Goal: Task Accomplishment & Management: Use online tool/utility

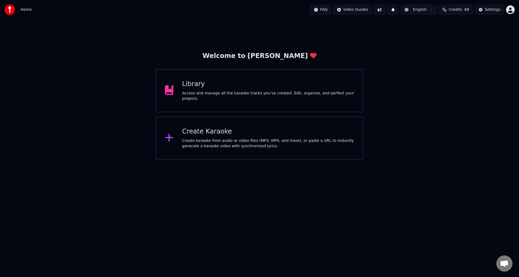
click at [229, 134] on div "Create Karaoke" at bounding box center [268, 132] width 172 height 9
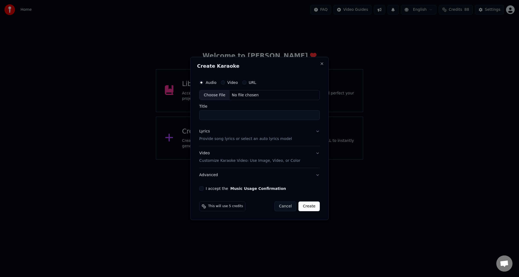
click at [215, 95] on div "Choose File" at bounding box center [214, 95] width 30 height 10
click at [202, 117] on input "**********" at bounding box center [259, 116] width 123 height 10
type input "**********"
click at [207, 139] on p "Provide song lyrics or select an auto lyrics model" at bounding box center [244, 139] width 93 height 5
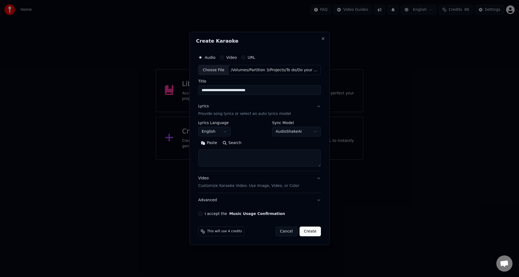
click at [205, 156] on textarea at bounding box center [259, 158] width 123 height 17
paste textarea "**********"
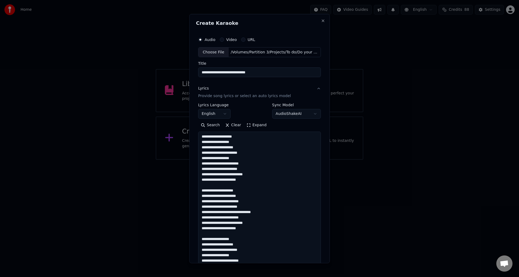
scroll to position [455, 0]
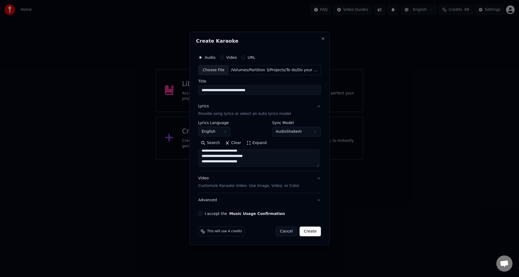
type textarea "**********"
click at [200, 213] on button "I accept the Music Usage Confirmation" at bounding box center [200, 214] width 4 height 4
click at [310, 232] on button "Create" at bounding box center [309, 232] width 21 height 10
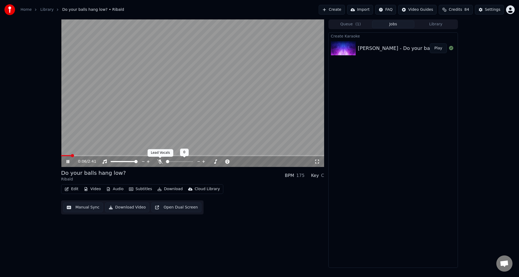
click at [160, 161] on icon at bounding box center [159, 162] width 5 height 4
click at [73, 209] on button "Manual Sync" at bounding box center [83, 208] width 40 height 10
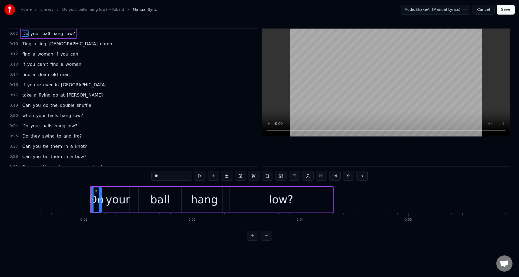
scroll to position [0, 113]
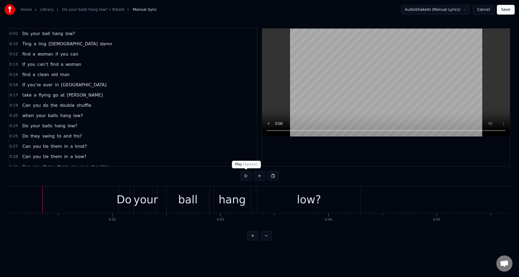
click at [244, 176] on button at bounding box center [245, 176] width 11 height 10
click at [262, 198] on div "low?" at bounding box center [308, 200] width 103 height 27
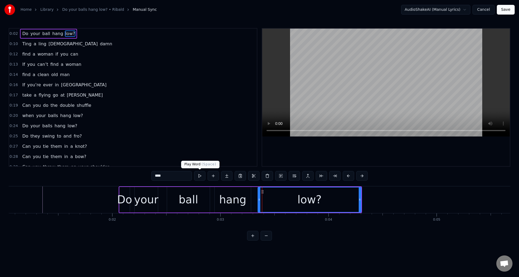
click at [200, 176] on button at bounding box center [199, 176] width 11 height 10
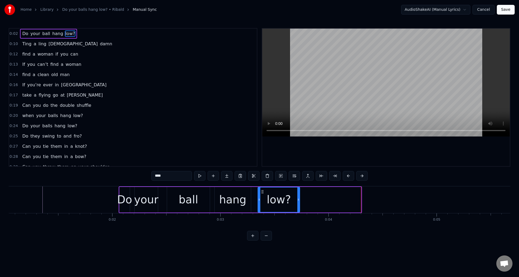
drag, startPoint x: 358, startPoint y: 203, endPoint x: 297, endPoint y: 204, distance: 61.1
click at [297, 204] on div at bounding box center [298, 200] width 2 height 25
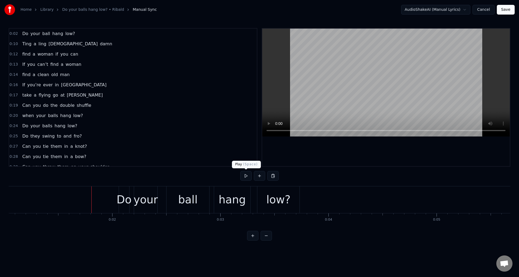
click at [246, 176] on button at bounding box center [245, 176] width 11 height 10
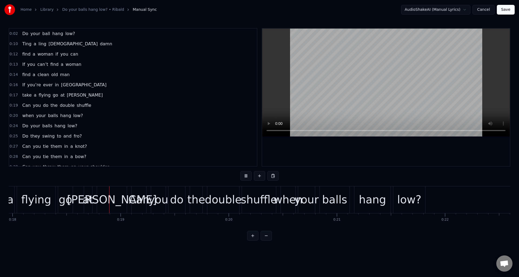
scroll to position [0, 1942]
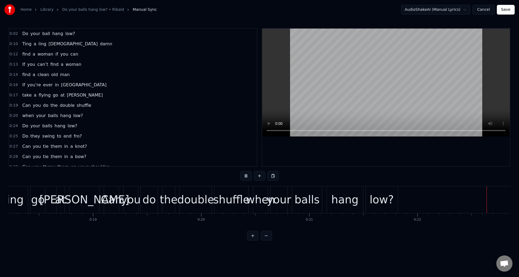
click at [246, 176] on button at bounding box center [245, 176] width 11 height 10
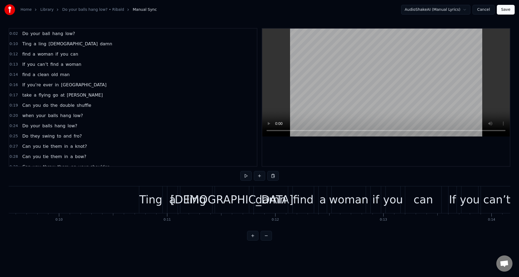
scroll to position [0, 1039]
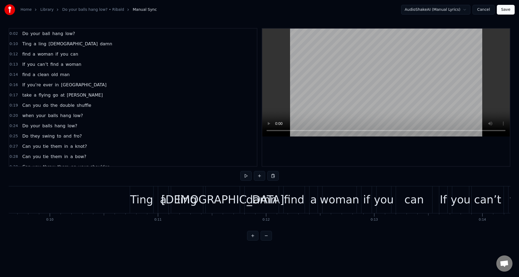
click at [134, 204] on div "Ting" at bounding box center [141, 200] width 23 height 16
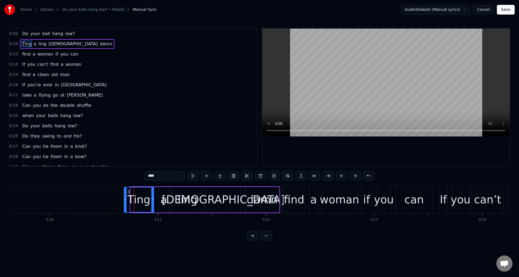
drag, startPoint x: 131, startPoint y: 206, endPoint x: 125, endPoint y: 206, distance: 6.5
click at [125, 206] on div at bounding box center [125, 200] width 2 height 25
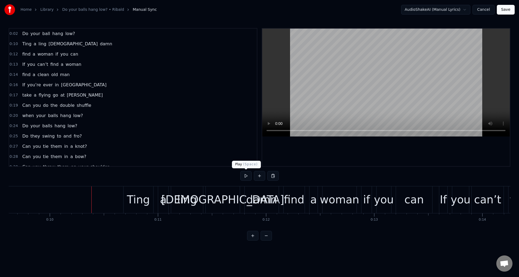
click at [245, 177] on button at bounding box center [245, 176] width 11 height 10
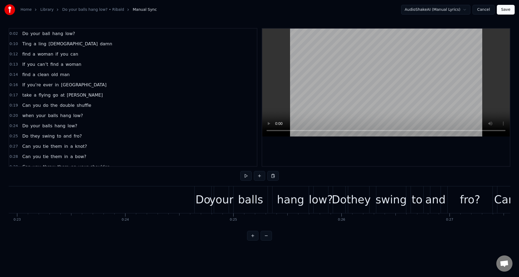
scroll to position [0, 2486]
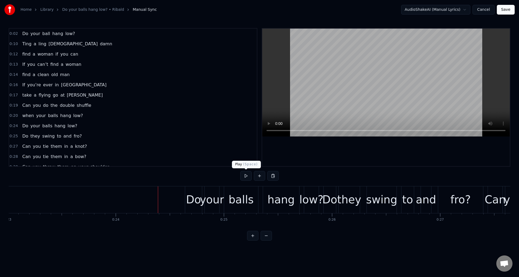
click at [246, 176] on button at bounding box center [245, 176] width 11 height 10
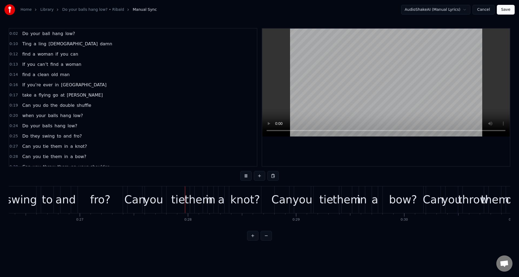
scroll to position [0, 2944]
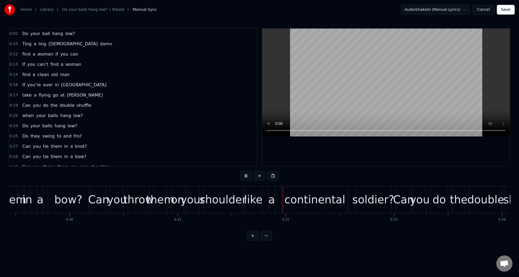
click at [246, 176] on button at bounding box center [245, 176] width 11 height 10
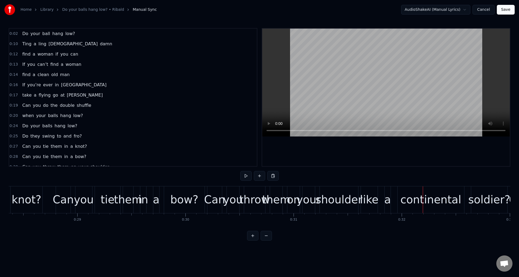
scroll to position [0, 3055]
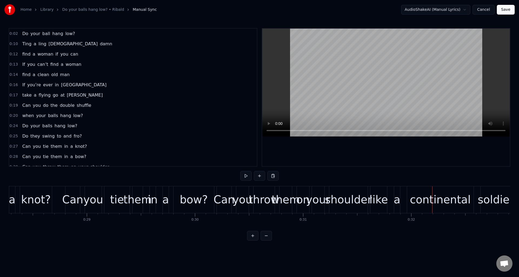
click at [183, 190] on div "bow?" at bounding box center [193, 200] width 41 height 27
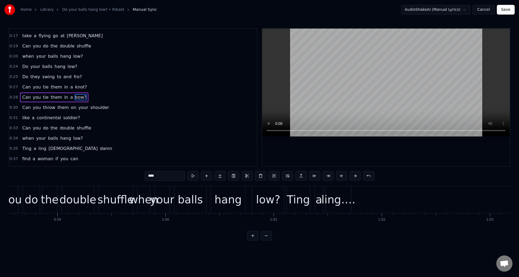
scroll to position [0, 6364]
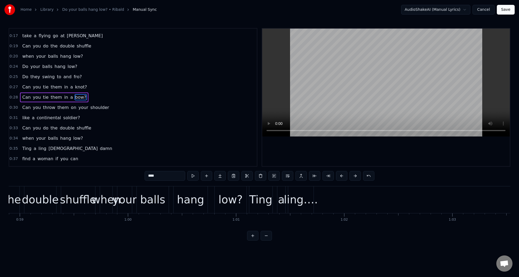
click at [225, 195] on div "low?" at bounding box center [230, 200] width 24 height 16
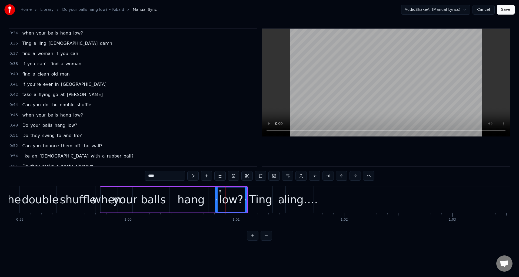
scroll to position [265, 0]
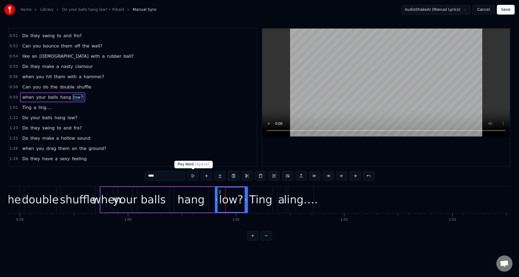
click at [192, 176] on button at bounding box center [192, 176] width 11 height 10
drag, startPoint x: 244, startPoint y: 197, endPoint x: 239, endPoint y: 198, distance: 5.7
click at [239, 198] on div at bounding box center [240, 200] width 2 height 25
click at [253, 204] on div "Ting" at bounding box center [260, 200] width 23 height 16
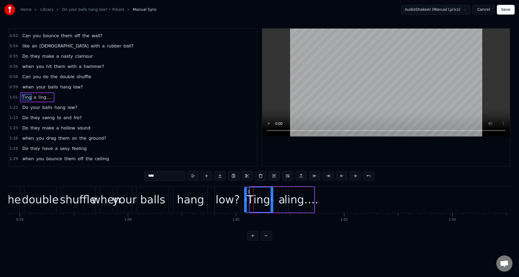
drag, startPoint x: 250, startPoint y: 204, endPoint x: 251, endPoint y: 208, distance: 4.2
click at [245, 204] on div at bounding box center [245, 200] width 2 height 25
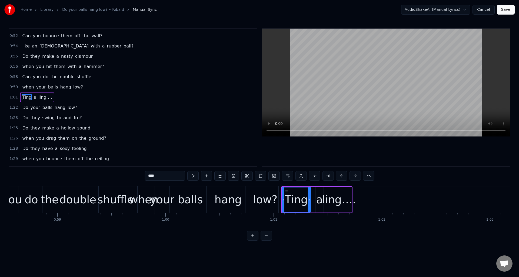
scroll to position [0, 6317]
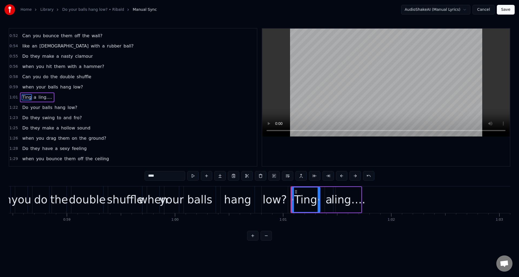
click at [200, 195] on div "balls" at bounding box center [199, 200] width 25 height 16
type input "*****"
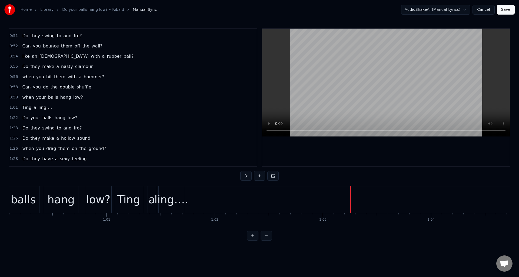
scroll to position [0, 6475]
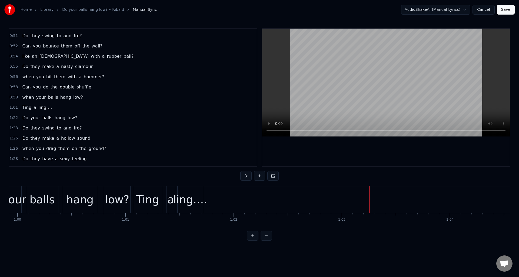
click at [262, 177] on button at bounding box center [259, 176] width 11 height 10
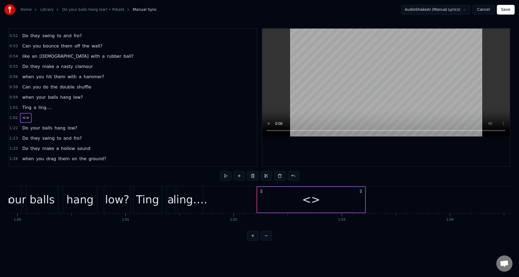
click at [312, 203] on div "<>" at bounding box center [311, 200] width 18 height 16
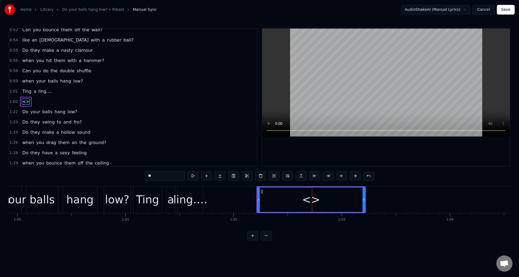
scroll to position [285, 0]
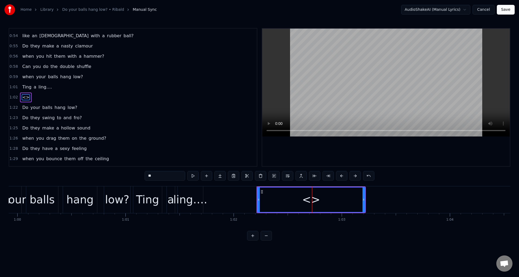
drag, startPoint x: 175, startPoint y: 177, endPoint x: 133, endPoint y: 174, distance: 42.2
click at [133, 174] on div "0:02 Do your ball hang low? 0:10 Ting a ling God damn 0:12 find a woman if you …" at bounding box center [259, 134] width 501 height 213
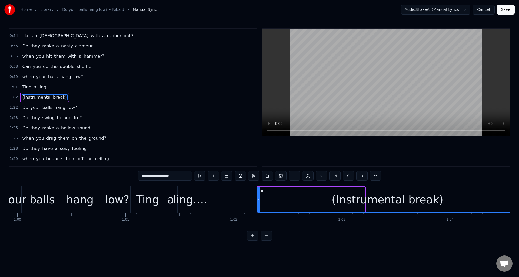
drag, startPoint x: 363, startPoint y: 205, endPoint x: 516, endPoint y: 193, distance: 153.0
click at [516, 193] on div "Home Library Do your balls hang low? • Ribald Manual Sync AudioShakeAI (Manual …" at bounding box center [259, 120] width 519 height 241
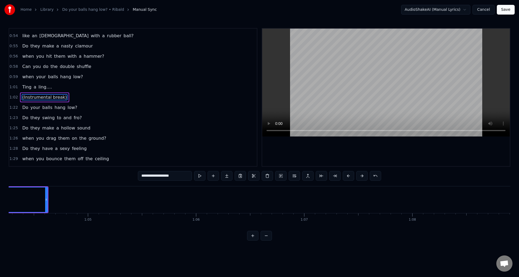
scroll to position [0, 6954]
click at [267, 238] on button at bounding box center [265, 236] width 11 height 10
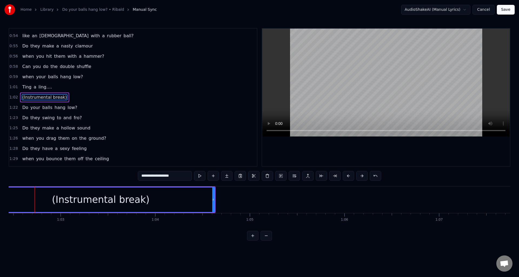
click at [267, 238] on button at bounding box center [265, 236] width 11 height 10
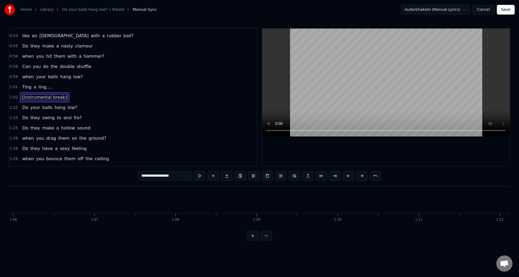
click at [267, 238] on button at bounding box center [265, 236] width 11 height 10
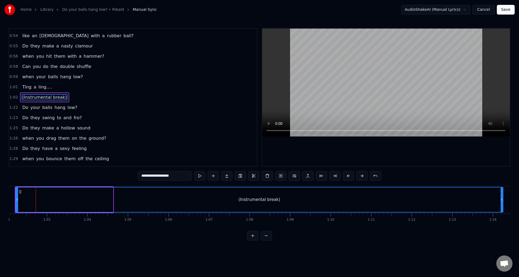
drag, startPoint x: 112, startPoint y: 206, endPoint x: 501, endPoint y: 202, distance: 389.8
click at [501, 202] on div at bounding box center [501, 200] width 2 height 25
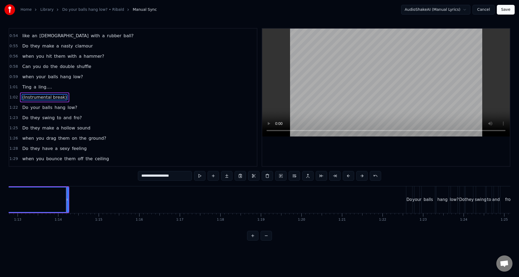
scroll to position [0, 2980]
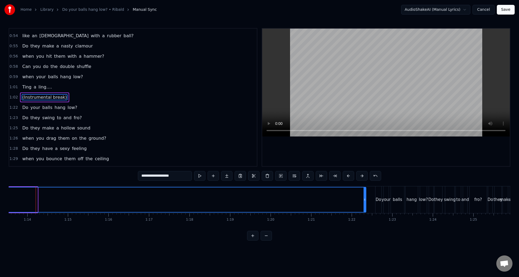
drag, startPoint x: 36, startPoint y: 206, endPoint x: 365, endPoint y: 206, distance: 328.2
click at [365, 206] on div at bounding box center [364, 200] width 2 height 25
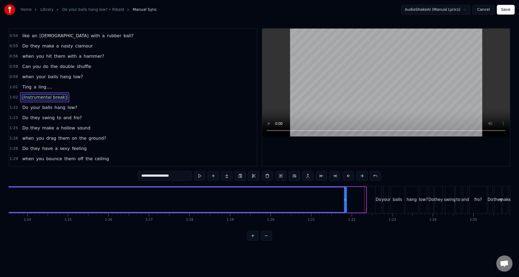
drag, startPoint x: 365, startPoint y: 205, endPoint x: 346, endPoint y: 205, distance: 19.5
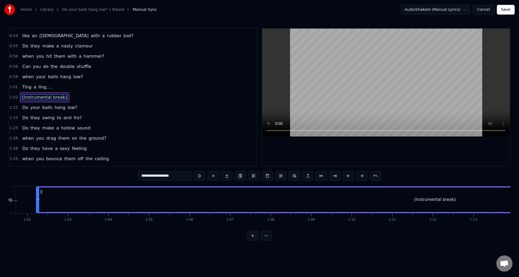
scroll to position [0, 2293]
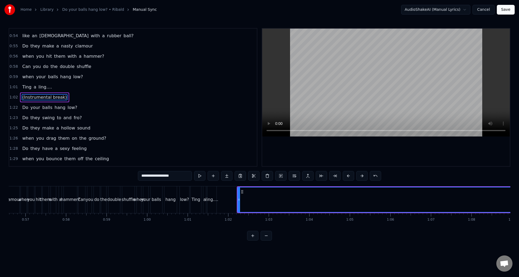
click at [172, 190] on div "hang" at bounding box center [170, 200] width 12 height 27
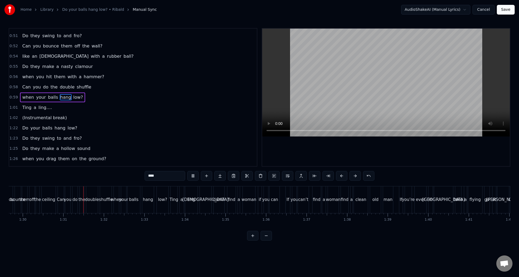
scroll to position [0, 3652]
click at [155, 193] on div "Ting" at bounding box center [155, 200] width 7 height 27
type input "****"
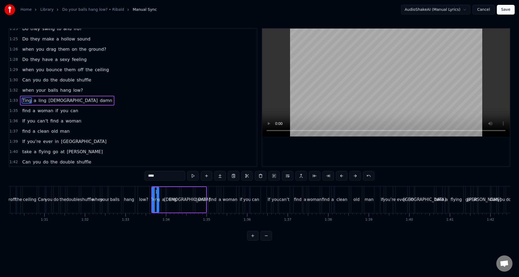
scroll to position [378, 0]
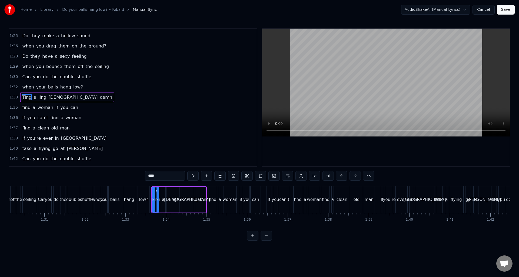
click at [251, 240] on button at bounding box center [252, 236] width 11 height 10
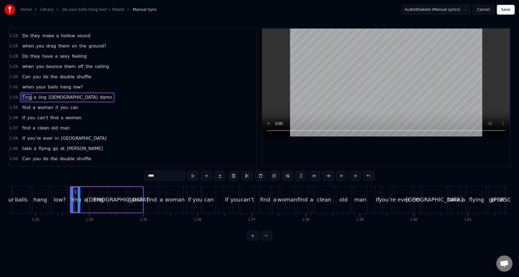
click at [251, 240] on button at bounding box center [252, 236] width 11 height 10
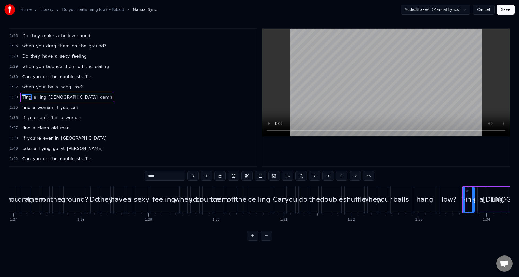
click at [251, 240] on button at bounding box center [252, 236] width 11 height 10
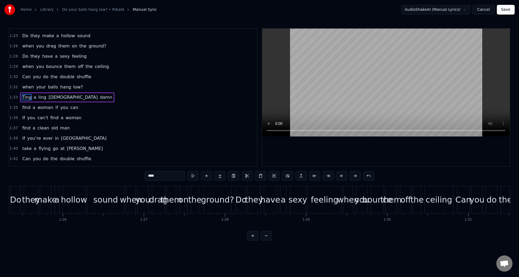
click at [251, 240] on button at bounding box center [252, 236] width 11 height 10
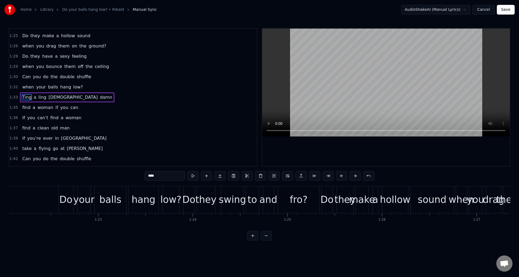
click at [251, 240] on button at bounding box center [252, 236] width 11 height 10
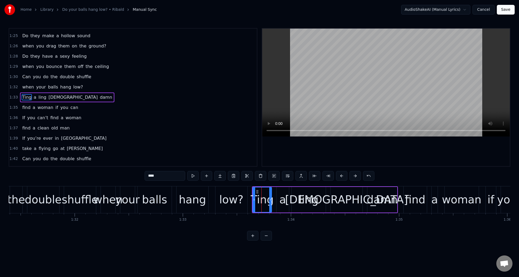
scroll to position [0, 9865]
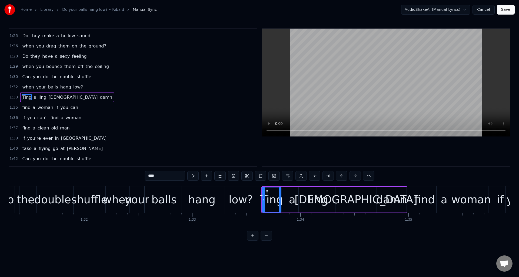
click at [221, 188] on div "when your balls hang low?" at bounding box center [184, 200] width 148 height 27
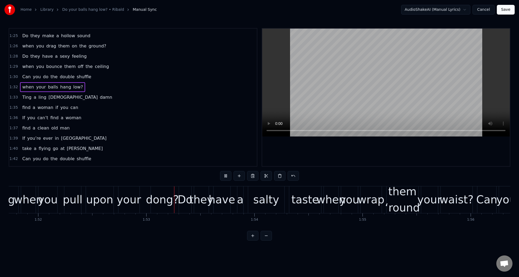
scroll to position [0, 12156]
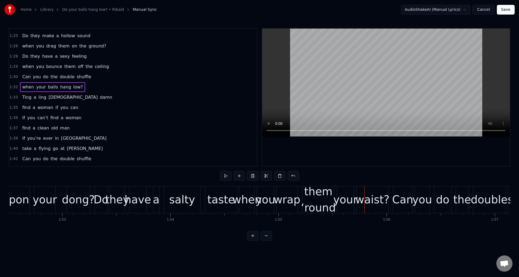
click at [316, 199] on div "them ‘round" at bounding box center [318, 200] width 35 height 32
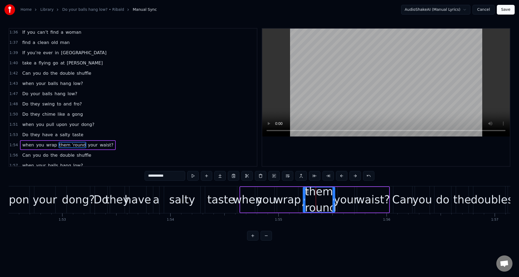
scroll to position [511, 0]
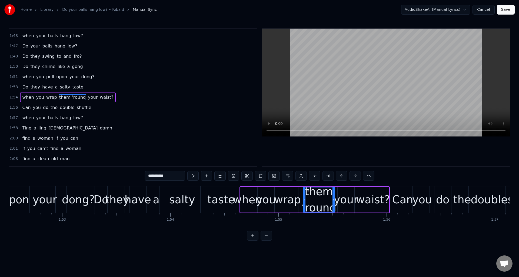
click at [149, 191] on div "Do they have a salty taste" at bounding box center [167, 200] width 144 height 27
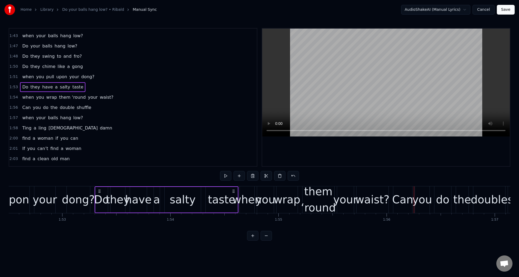
click at [310, 198] on div "them ‘round" at bounding box center [318, 200] width 35 height 32
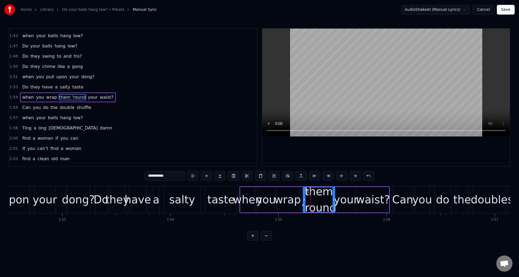
click at [158, 177] on input "**********" at bounding box center [165, 176] width 41 height 10
click at [370, 176] on button at bounding box center [368, 176] width 11 height 10
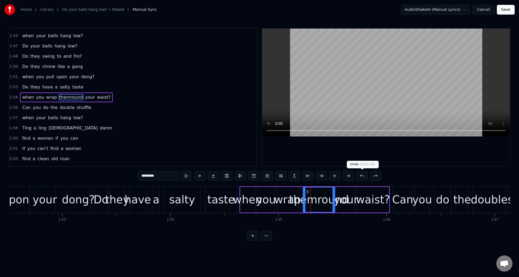
click at [363, 175] on button at bounding box center [361, 176] width 11 height 10
drag, startPoint x: 151, startPoint y: 177, endPoint x: 163, endPoint y: 177, distance: 12.7
click at [163, 177] on input "**********" at bounding box center [158, 176] width 41 height 10
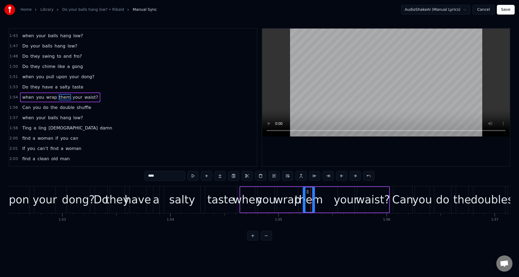
drag, startPoint x: 333, startPoint y: 191, endPoint x: 313, endPoint y: 193, distance: 20.4
click at [313, 193] on div at bounding box center [313, 200] width 2 height 25
type input "****"
click at [205, 175] on button at bounding box center [206, 176] width 11 height 10
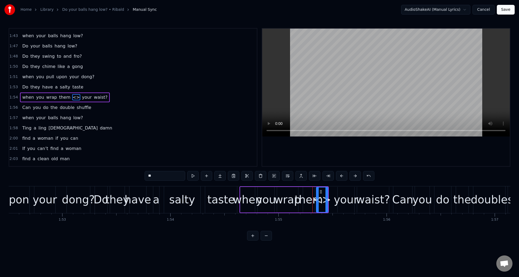
drag, startPoint x: 154, startPoint y: 175, endPoint x: 147, endPoint y: 176, distance: 7.0
click at [147, 176] on input "**" at bounding box center [165, 176] width 41 height 10
paste input "****"
drag, startPoint x: 327, startPoint y: 195, endPoint x: 332, endPoint y: 196, distance: 4.9
click at [332, 196] on div at bounding box center [331, 200] width 2 height 25
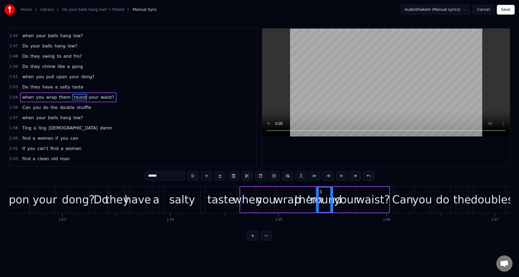
type input "******"
click at [162, 190] on div "Do they have a salty taste" at bounding box center [167, 200] width 144 height 27
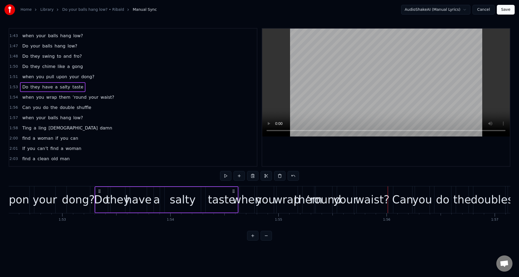
click at [31, 189] on div "when you pull upon your dong?" at bounding box center [14, 200] width 155 height 27
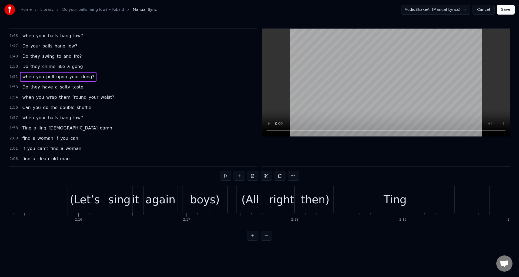
scroll to position [0, 14635]
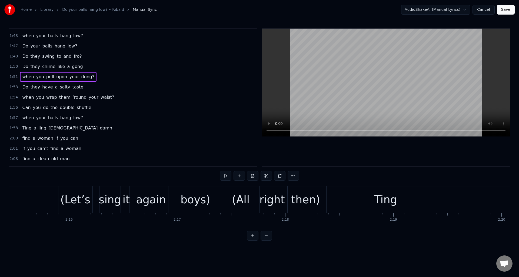
click at [507, 9] on button "Save" at bounding box center [506, 10] width 18 height 10
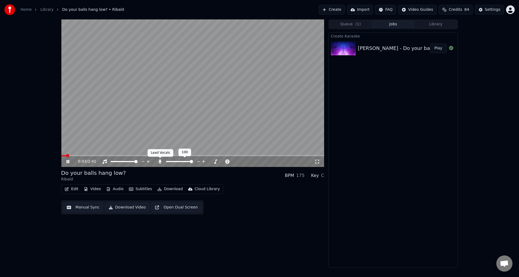
click at [160, 161] on icon at bounding box center [159, 162] width 3 height 4
click at [68, 161] on icon at bounding box center [71, 162] width 13 height 4
click at [87, 208] on button "Manual Sync" at bounding box center [83, 208] width 40 height 10
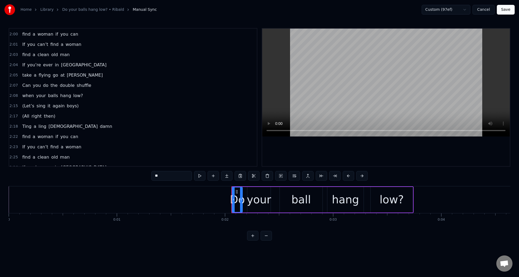
scroll to position [653, 0]
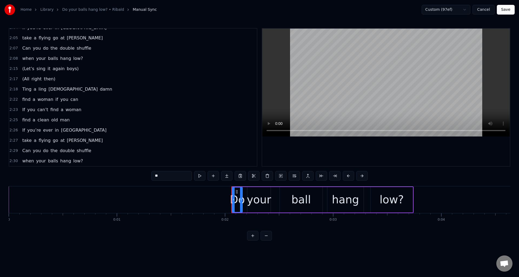
click at [74, 162] on span "low?" at bounding box center [78, 161] width 11 height 6
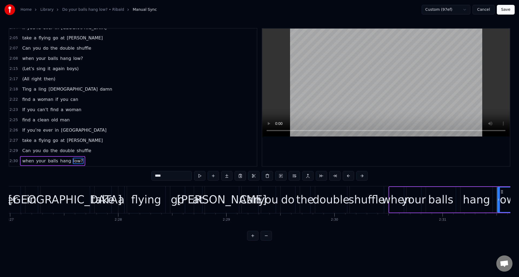
scroll to position [0, 16343]
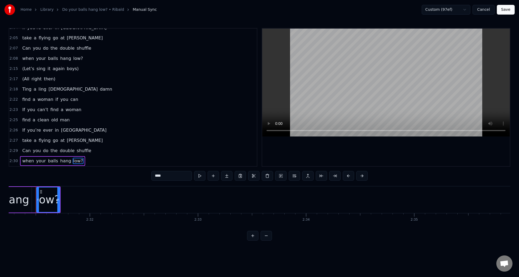
click at [164, 176] on input "****" at bounding box center [171, 176] width 41 height 10
type input "********"
click at [97, 152] on div "2:29 Can you do the double shuffle" at bounding box center [132, 151] width 247 height 10
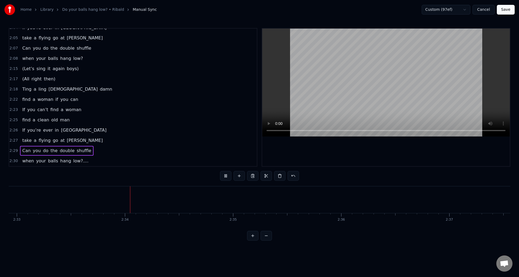
scroll to position [0, 16544]
click at [505, 10] on button "Save" at bounding box center [506, 10] width 18 height 10
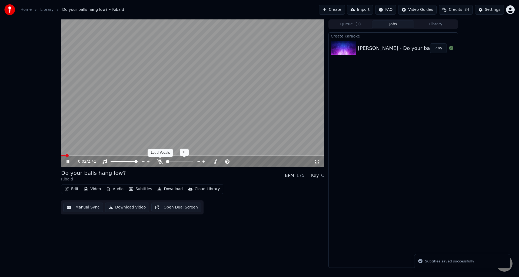
click at [160, 161] on icon at bounding box center [159, 162] width 5 height 4
click at [159, 160] on icon at bounding box center [159, 162] width 3 height 4
click at [68, 161] on icon at bounding box center [71, 162] width 13 height 4
click at [125, 209] on button "Download Video" at bounding box center [127, 208] width 44 height 10
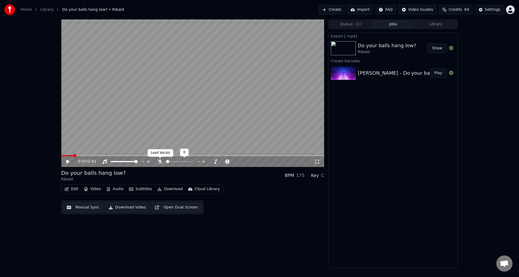
click at [159, 161] on icon at bounding box center [159, 162] width 5 height 4
click at [122, 208] on button "Download Video" at bounding box center [127, 208] width 44 height 10
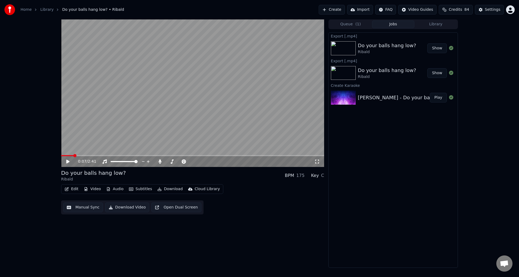
click at [72, 188] on button "Edit" at bounding box center [71, 190] width 18 height 8
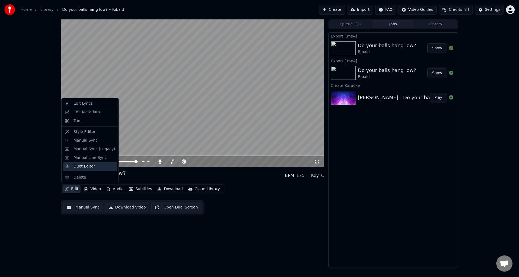
click at [84, 166] on div "Duet Editor" at bounding box center [84, 166] width 22 height 5
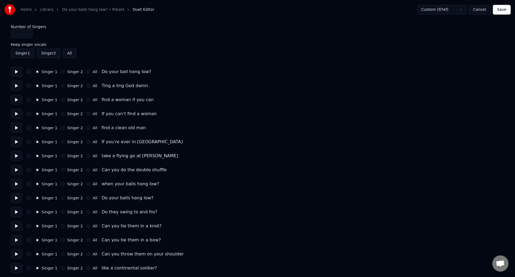
click at [17, 72] on button at bounding box center [16, 72] width 11 height 10
click at [29, 72] on button "button" at bounding box center [28, 72] width 4 height 4
click at [19, 71] on button at bounding box center [16, 72] width 11 height 10
click at [28, 85] on button "button" at bounding box center [28, 86] width 4 height 4
click at [29, 100] on button "button" at bounding box center [28, 100] width 4 height 4
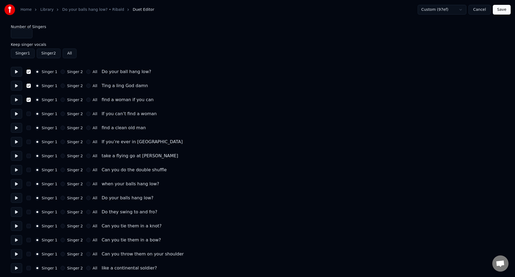
click at [29, 113] on button "button" at bounding box center [28, 114] width 4 height 4
click at [29, 127] on button "button" at bounding box center [28, 128] width 4 height 4
click at [28, 141] on button "button" at bounding box center [28, 142] width 4 height 4
click at [27, 155] on button "button" at bounding box center [28, 156] width 4 height 4
click at [29, 171] on button "button" at bounding box center [28, 170] width 4 height 4
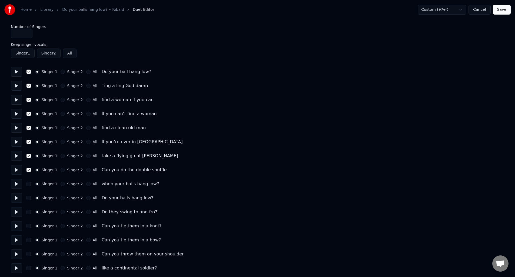
click at [29, 186] on button "button" at bounding box center [28, 184] width 4 height 4
click at [480, 10] on button "Cancel" at bounding box center [479, 10] width 22 height 10
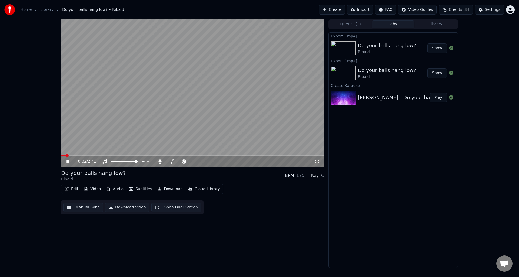
click at [69, 160] on icon at bounding box center [71, 162] width 13 height 4
click at [87, 207] on button "Manual Sync" at bounding box center [83, 208] width 40 height 10
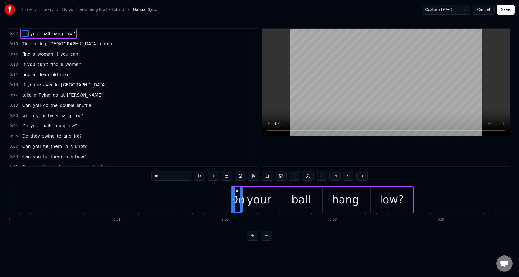
click at [388, 200] on div "low?" at bounding box center [391, 200] width 24 height 16
type input "****"
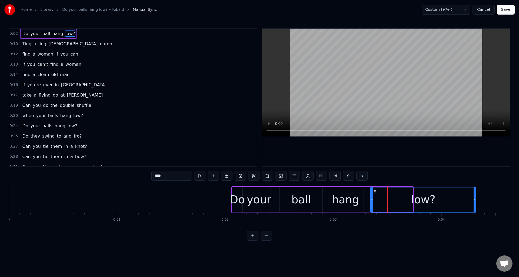
drag, startPoint x: 411, startPoint y: 197, endPoint x: 474, endPoint y: 197, distance: 63.2
click at [474, 197] on div at bounding box center [474, 200] width 2 height 25
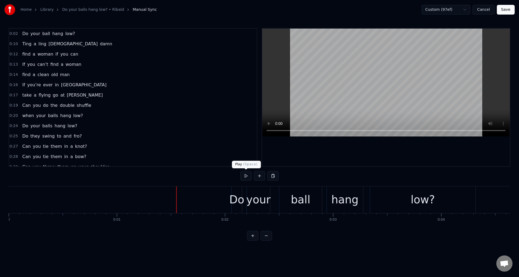
click at [245, 177] on button at bounding box center [245, 176] width 11 height 10
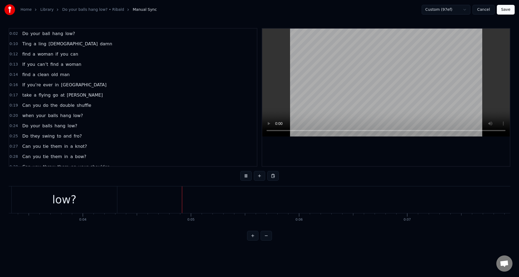
click at [245, 177] on button at bounding box center [245, 176] width 11 height 10
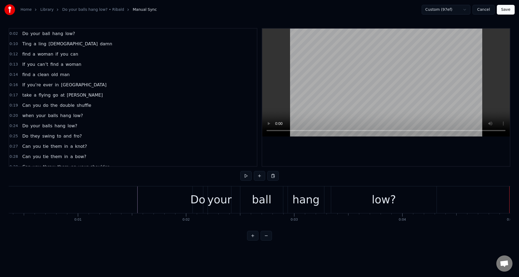
scroll to position [0, 48]
click at [185, 204] on div "Do" at bounding box center [188, 200] width 15 height 16
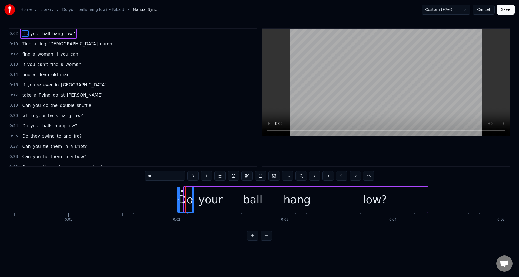
drag, startPoint x: 184, startPoint y: 206, endPoint x: 178, endPoint y: 206, distance: 6.5
click at [178, 206] on div at bounding box center [178, 200] width 2 height 25
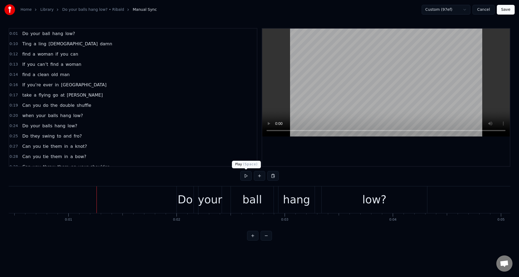
click at [244, 177] on button at bounding box center [245, 176] width 11 height 10
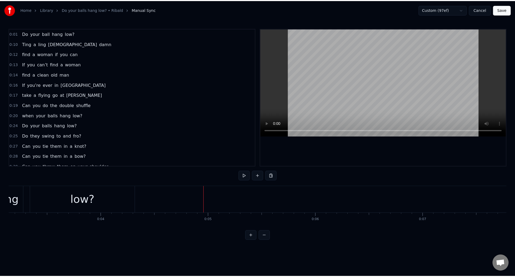
scroll to position [0, 311]
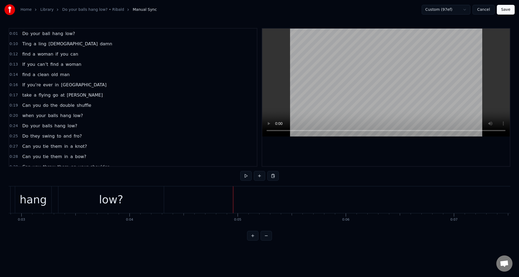
click at [506, 10] on button "Save" at bounding box center [506, 10] width 18 height 10
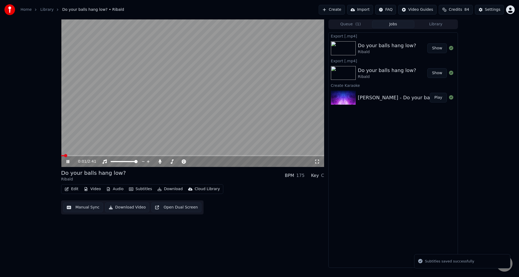
drag, startPoint x: 68, startPoint y: 160, endPoint x: 80, endPoint y: 162, distance: 12.6
click at [68, 160] on icon at bounding box center [71, 162] width 13 height 4
click at [72, 188] on button "Edit" at bounding box center [71, 190] width 18 height 8
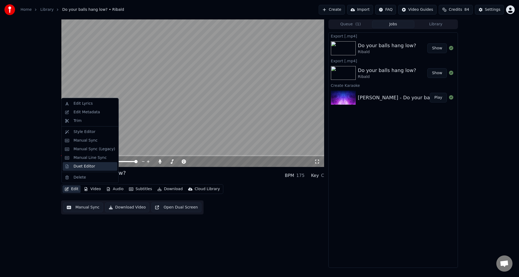
click at [82, 166] on div "Duet Editor" at bounding box center [84, 166] width 22 height 5
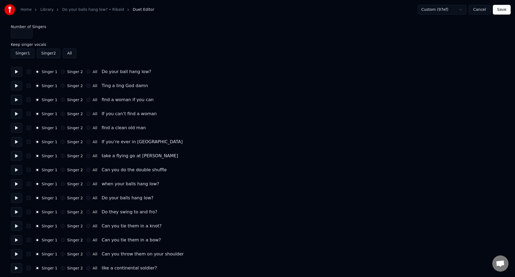
click at [17, 71] on button at bounding box center [16, 72] width 11 height 10
click at [29, 71] on button "button" at bounding box center [28, 72] width 4 height 4
click at [29, 87] on button "button" at bounding box center [28, 86] width 4 height 4
click at [30, 100] on button "button" at bounding box center [28, 100] width 4 height 4
click at [29, 115] on button "button" at bounding box center [28, 114] width 4 height 4
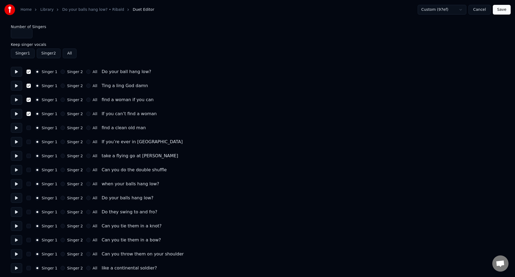
click at [29, 129] on button "button" at bounding box center [28, 128] width 4 height 4
click at [29, 143] on button "button" at bounding box center [28, 142] width 4 height 4
click at [28, 157] on button "button" at bounding box center [28, 156] width 4 height 4
click at [30, 170] on button "button" at bounding box center [28, 170] width 4 height 4
click at [29, 182] on button "button" at bounding box center [28, 184] width 4 height 4
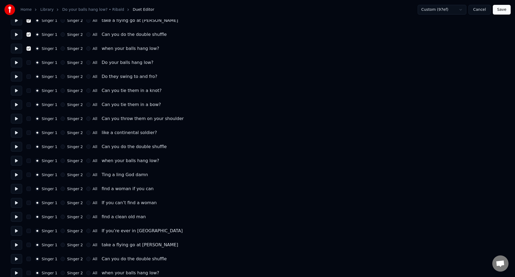
scroll to position [142, 0]
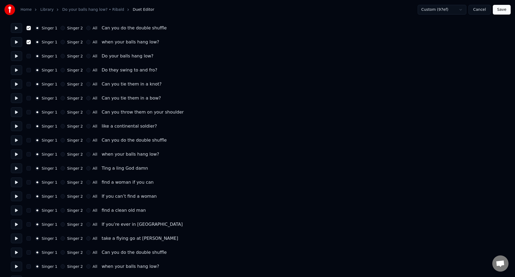
click at [29, 167] on button "button" at bounding box center [28, 168] width 4 height 4
click at [28, 182] on button "button" at bounding box center [28, 182] width 4 height 4
click at [29, 196] on button "button" at bounding box center [28, 196] width 4 height 4
click at [28, 210] on button "button" at bounding box center [28, 211] width 4 height 4
click at [28, 224] on button "button" at bounding box center [28, 225] width 4 height 4
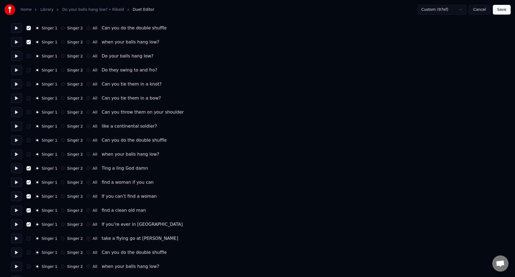
click at [28, 239] on button "button" at bounding box center [28, 239] width 4 height 4
click at [30, 252] on button "button" at bounding box center [28, 253] width 4 height 4
drag, startPoint x: 29, startPoint y: 266, endPoint x: 104, endPoint y: 236, distance: 80.3
click at [30, 266] on button "button" at bounding box center [28, 267] width 4 height 4
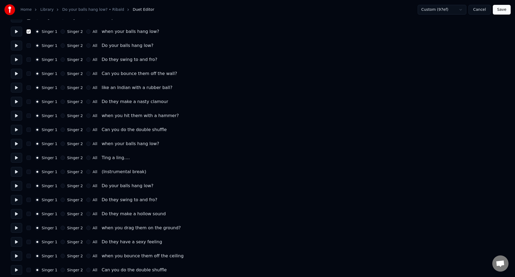
scroll to position [380, 0]
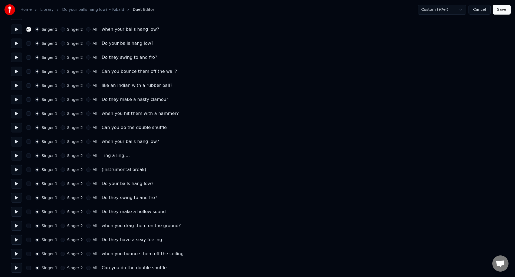
click at [16, 156] on button at bounding box center [16, 156] width 11 height 10
click at [28, 156] on button "button" at bounding box center [28, 156] width 4 height 4
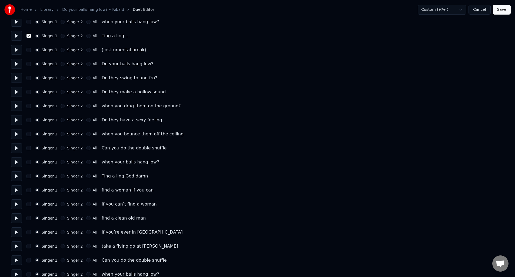
scroll to position [505, 0]
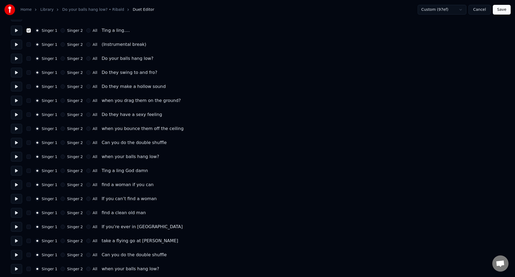
click at [30, 171] on button "button" at bounding box center [28, 171] width 4 height 4
click at [26, 186] on button "button" at bounding box center [28, 185] width 4 height 4
click at [28, 200] on button "button" at bounding box center [28, 199] width 4 height 4
click at [27, 212] on button "button" at bounding box center [28, 213] width 4 height 4
click at [28, 228] on button "button" at bounding box center [28, 227] width 4 height 4
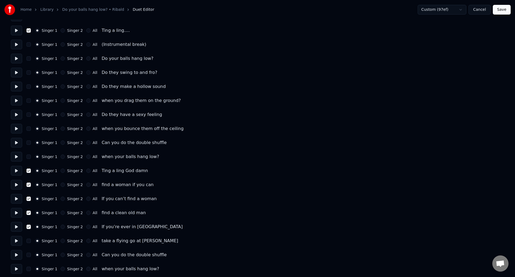
click at [28, 240] on button "button" at bounding box center [28, 241] width 4 height 4
click at [28, 256] on button "button" at bounding box center [28, 255] width 4 height 4
click at [28, 269] on button "button" at bounding box center [28, 269] width 4 height 4
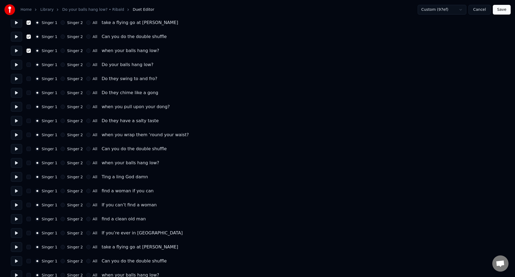
scroll to position [734, 0]
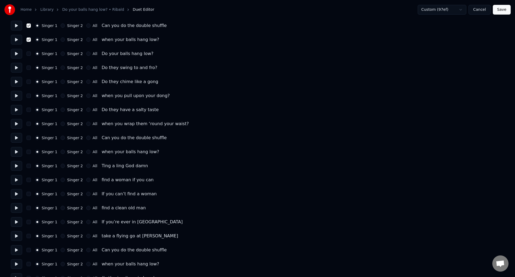
click at [29, 166] on button "button" at bounding box center [28, 166] width 4 height 4
click at [30, 180] on button "button" at bounding box center [28, 180] width 4 height 4
click at [29, 195] on button "button" at bounding box center [28, 194] width 4 height 4
click at [30, 209] on button "button" at bounding box center [28, 208] width 4 height 4
click at [30, 222] on button "button" at bounding box center [28, 222] width 4 height 4
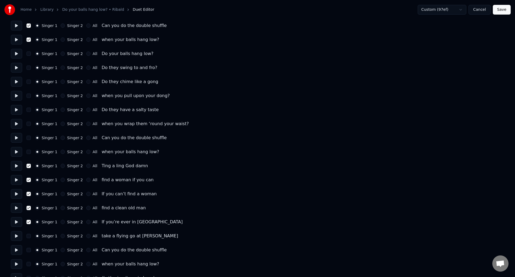
click at [30, 237] on button "button" at bounding box center [28, 236] width 4 height 4
click at [29, 251] on button "button" at bounding box center [28, 250] width 4 height 4
click at [28, 264] on button "button" at bounding box center [28, 264] width 4 height 4
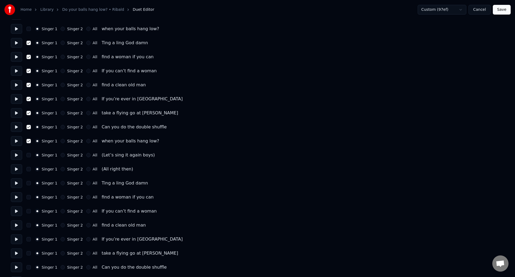
scroll to position [865, 0]
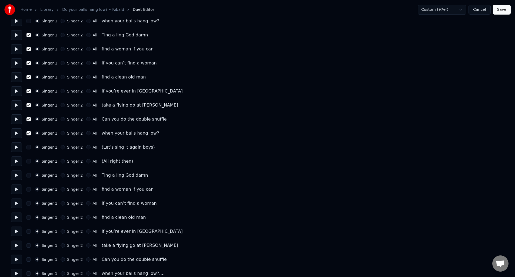
click at [29, 148] on button "button" at bounding box center [28, 147] width 4 height 4
click at [30, 161] on button "button" at bounding box center [28, 161] width 4 height 4
click at [29, 176] on button "button" at bounding box center [28, 175] width 4 height 4
click at [29, 191] on button "button" at bounding box center [28, 189] width 4 height 4
click at [28, 200] on div "Singer 1 Singer 2 All If you can’t find a woman" at bounding box center [257, 204] width 493 height 10
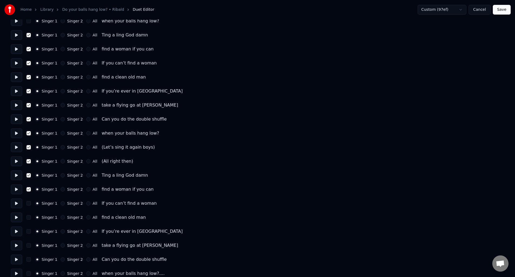
click at [31, 204] on div "Singer 1 Singer 2 All If you can’t find a woman" at bounding box center [257, 204] width 493 height 10
click at [29, 204] on button "button" at bounding box center [28, 204] width 4 height 4
click at [28, 218] on button "button" at bounding box center [28, 218] width 4 height 4
click at [29, 232] on button "button" at bounding box center [28, 232] width 4 height 4
click at [30, 246] on button "button" at bounding box center [28, 246] width 4 height 4
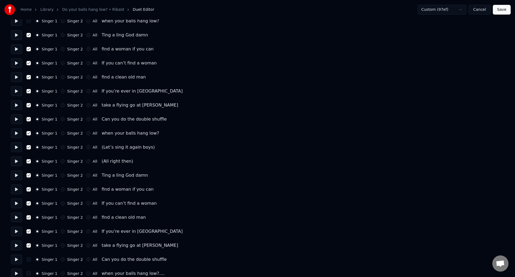
click at [29, 257] on div "Singer 1 Singer 2 All Can you do the double shuffle" at bounding box center [257, 260] width 493 height 10
click at [29, 259] on button "button" at bounding box center [28, 260] width 4 height 4
click at [30, 273] on button "button" at bounding box center [28, 274] width 4 height 4
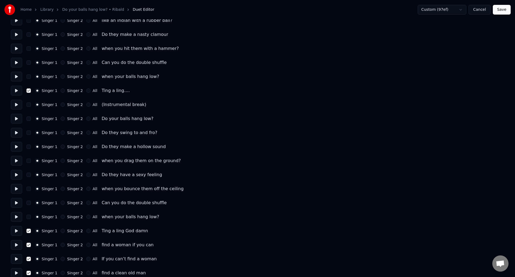
scroll to position [440, 0]
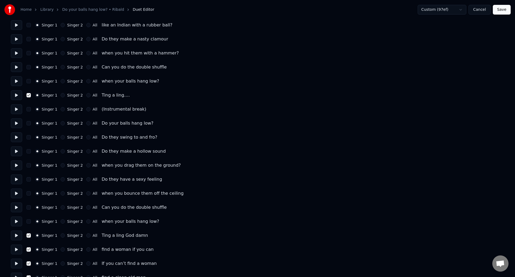
click at [502, 9] on button "Save" at bounding box center [501, 10] width 18 height 10
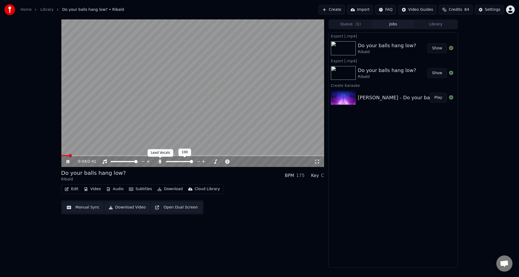
click at [161, 162] on icon at bounding box center [159, 162] width 5 height 4
click at [66, 161] on icon at bounding box center [71, 162] width 13 height 4
click at [56, 155] on div "0:00 / 2:41 Do your balls hang low? Ribald BPM 175 Key C Edit Video Audio Subti…" at bounding box center [259, 143] width 519 height 249
click at [67, 162] on icon at bounding box center [67, 162] width 3 height 4
click at [68, 161] on icon at bounding box center [71, 162] width 13 height 4
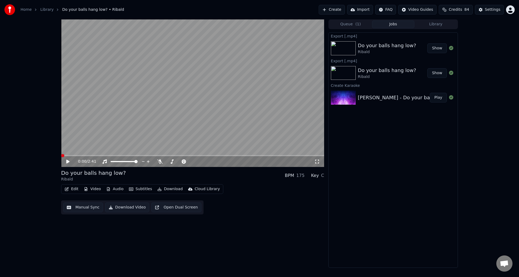
click at [63, 156] on span at bounding box center [62, 155] width 3 height 3
click at [68, 156] on div "0:00 / 2:41" at bounding box center [192, 161] width 263 height 11
click at [84, 156] on span at bounding box center [192, 155] width 263 height 1
click at [62, 156] on span at bounding box center [72, 155] width 23 height 1
click at [61, 155] on span at bounding box center [62, 155] width 3 height 3
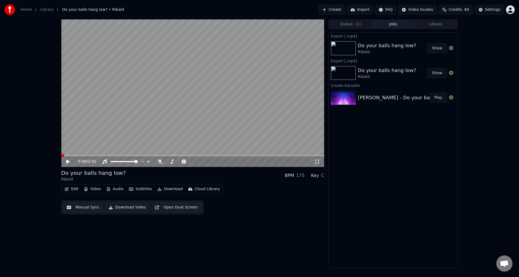
click at [67, 162] on icon at bounding box center [67, 162] width 3 height 4
click at [126, 206] on button "Download Video" at bounding box center [127, 208] width 44 height 10
